Goal: Task Accomplishment & Management: Manage account settings

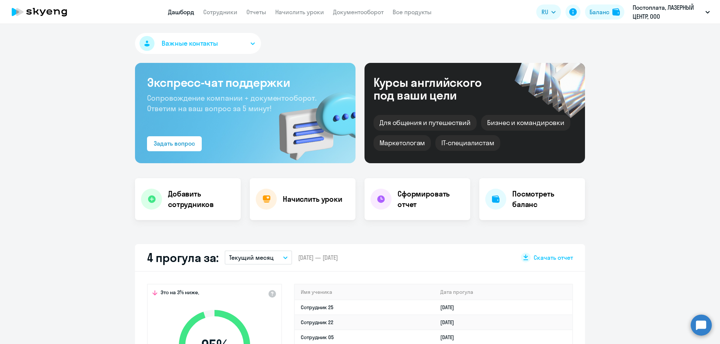
click at [314, 12] on link "Начислить уроки" at bounding box center [299, 11] width 49 height 7
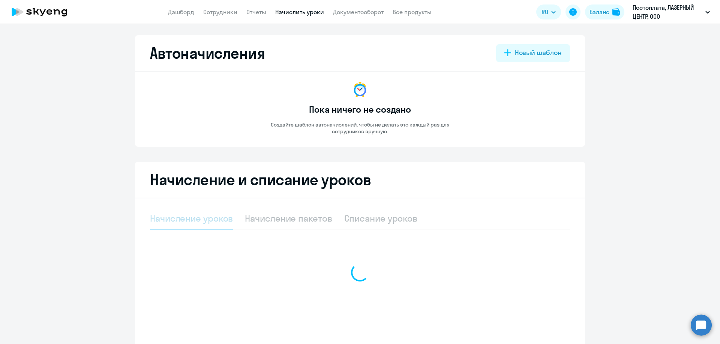
select select "10"
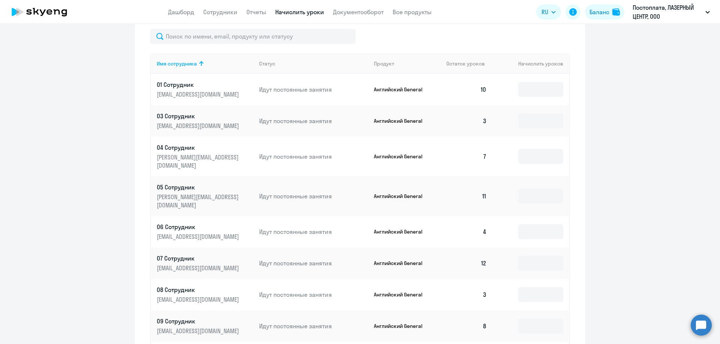
scroll to position [262, 0]
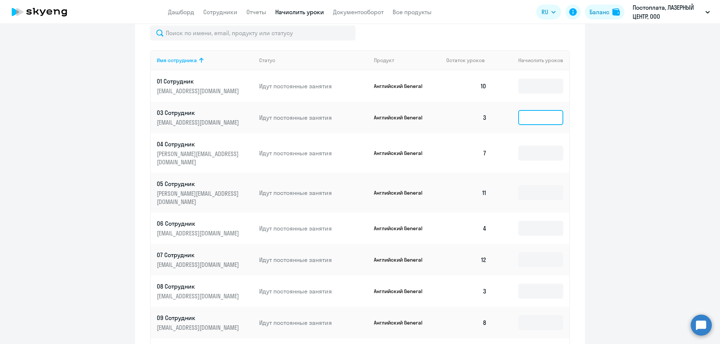
click at [519, 122] on input at bounding box center [540, 117] width 45 height 15
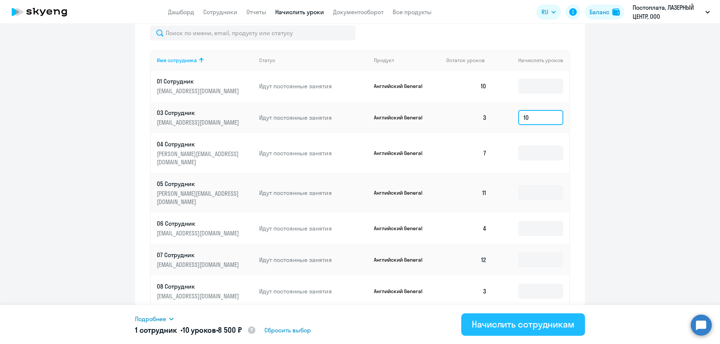
type input "10"
click at [513, 321] on div "Начислить сотрудникам" at bounding box center [522, 325] width 103 height 12
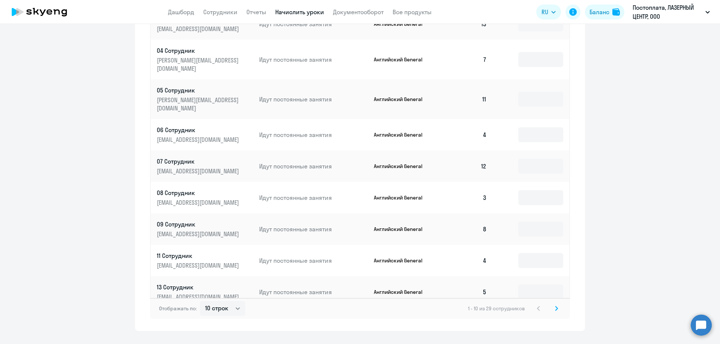
scroll to position [366, 0]
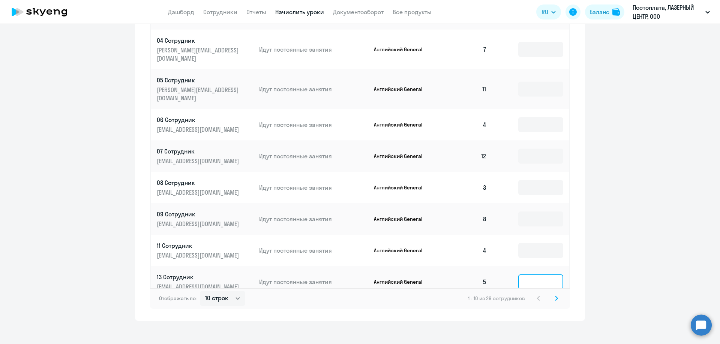
click at [535, 275] on input at bounding box center [540, 282] width 45 height 15
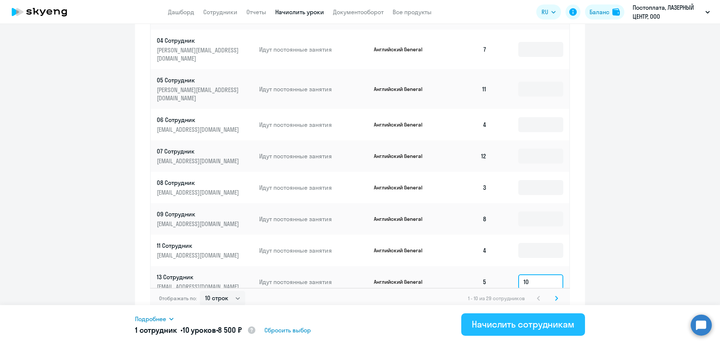
type input "10"
click at [530, 327] on div "Начислить сотрудникам" at bounding box center [522, 325] width 103 height 12
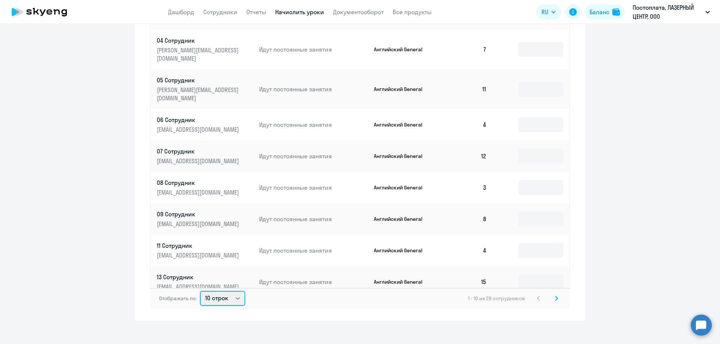
click at [227, 293] on select "10 строк 30 строк 50 строк" at bounding box center [222, 298] width 45 height 15
select select "50"
click at [200, 291] on select "10 строк 30 строк 50 строк" at bounding box center [222, 298] width 45 height 15
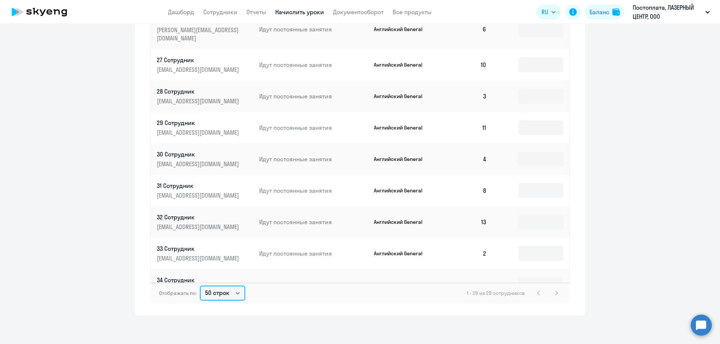
scroll to position [373, 0]
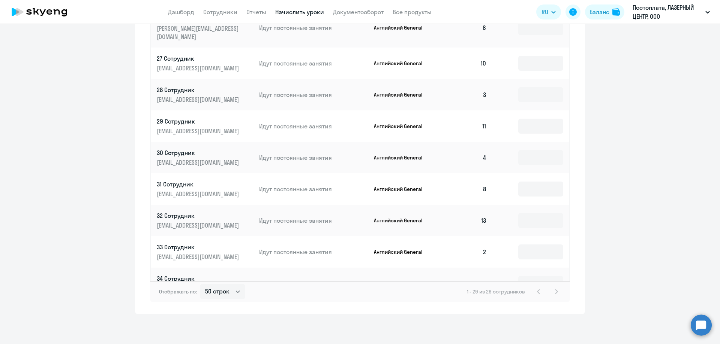
click at [521, 308] on input at bounding box center [540, 315] width 45 height 15
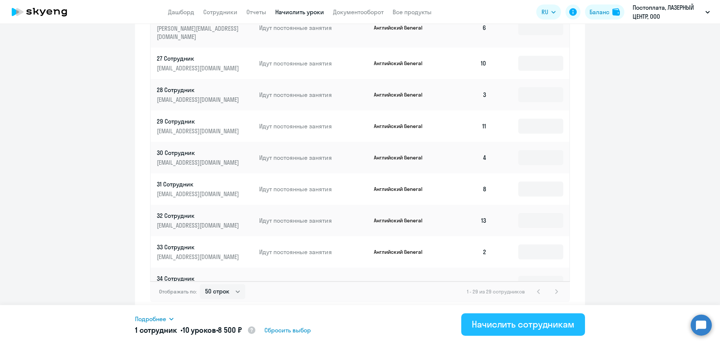
type input "10"
click at [494, 326] on div "Начислить сотрудникам" at bounding box center [522, 325] width 103 height 12
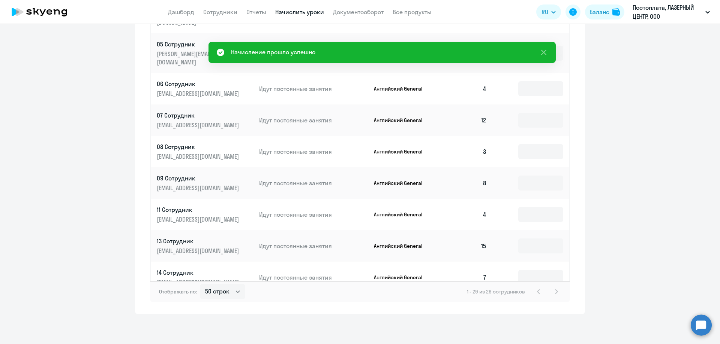
scroll to position [0, 0]
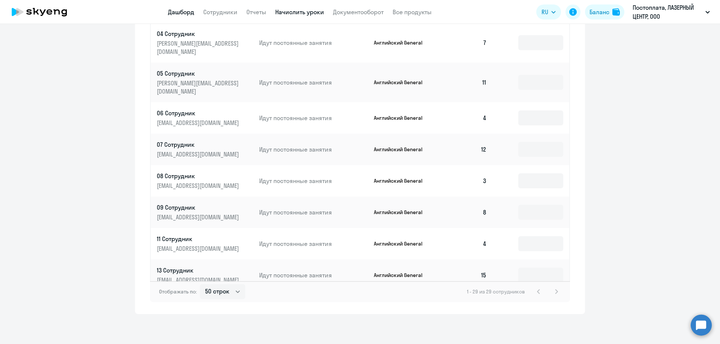
click at [172, 13] on link "Дашборд" at bounding box center [181, 11] width 26 height 7
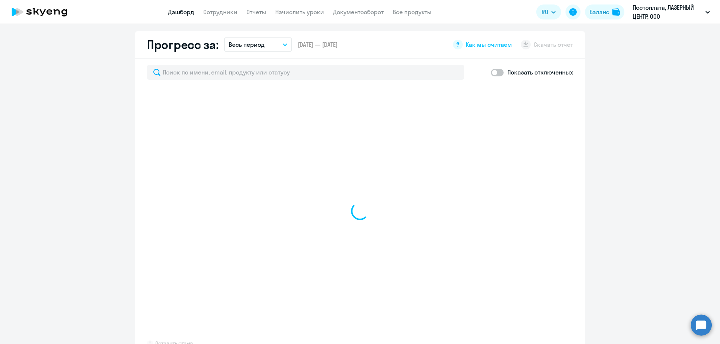
scroll to position [425, 0]
select select "30"
